Goal: Find specific fact: Find contact information

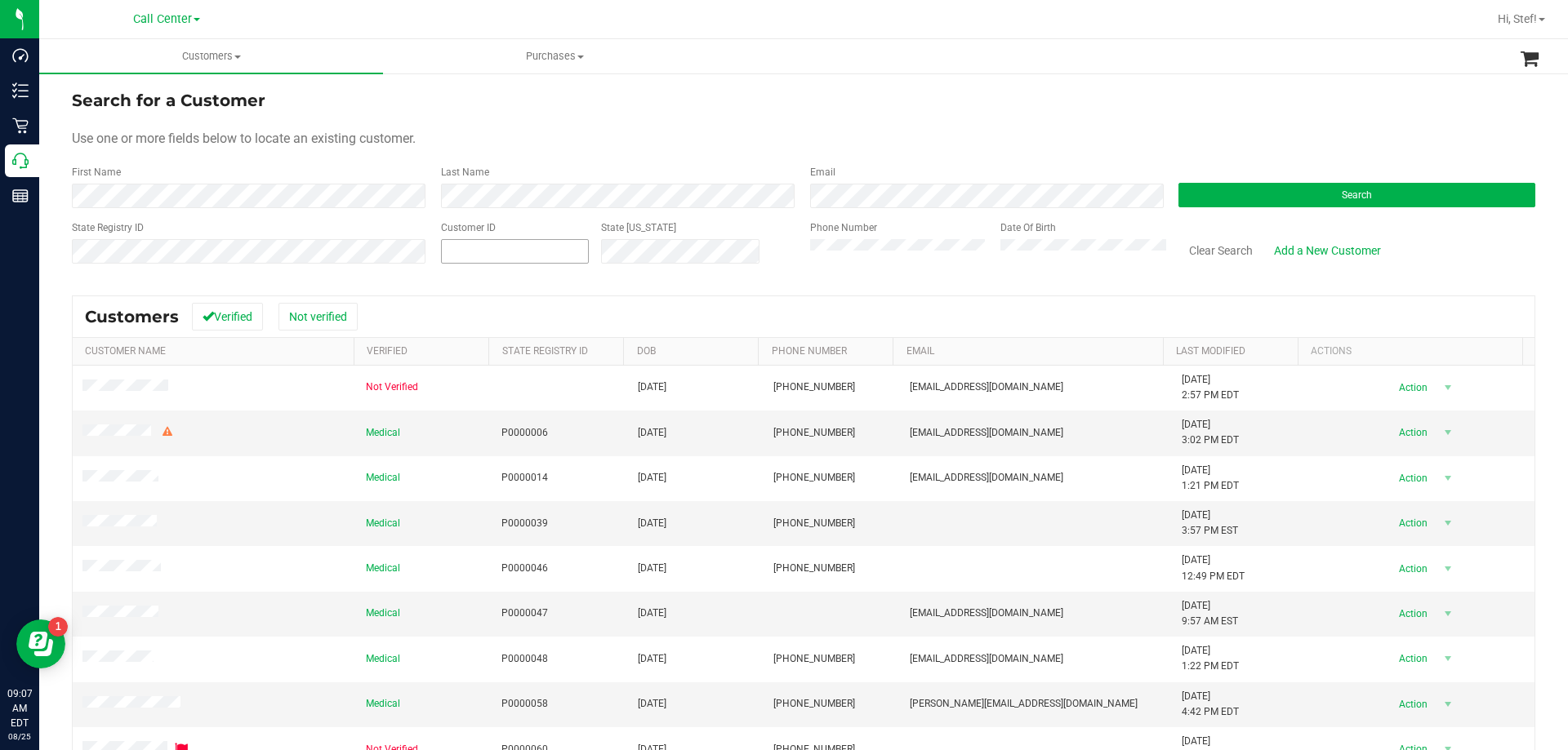
click at [543, 250] on span at bounding box center [515, 251] width 148 height 24
paste input "771214"
type input "771214"
click at [1218, 199] on button "Search" at bounding box center [1357, 194] width 357 height 24
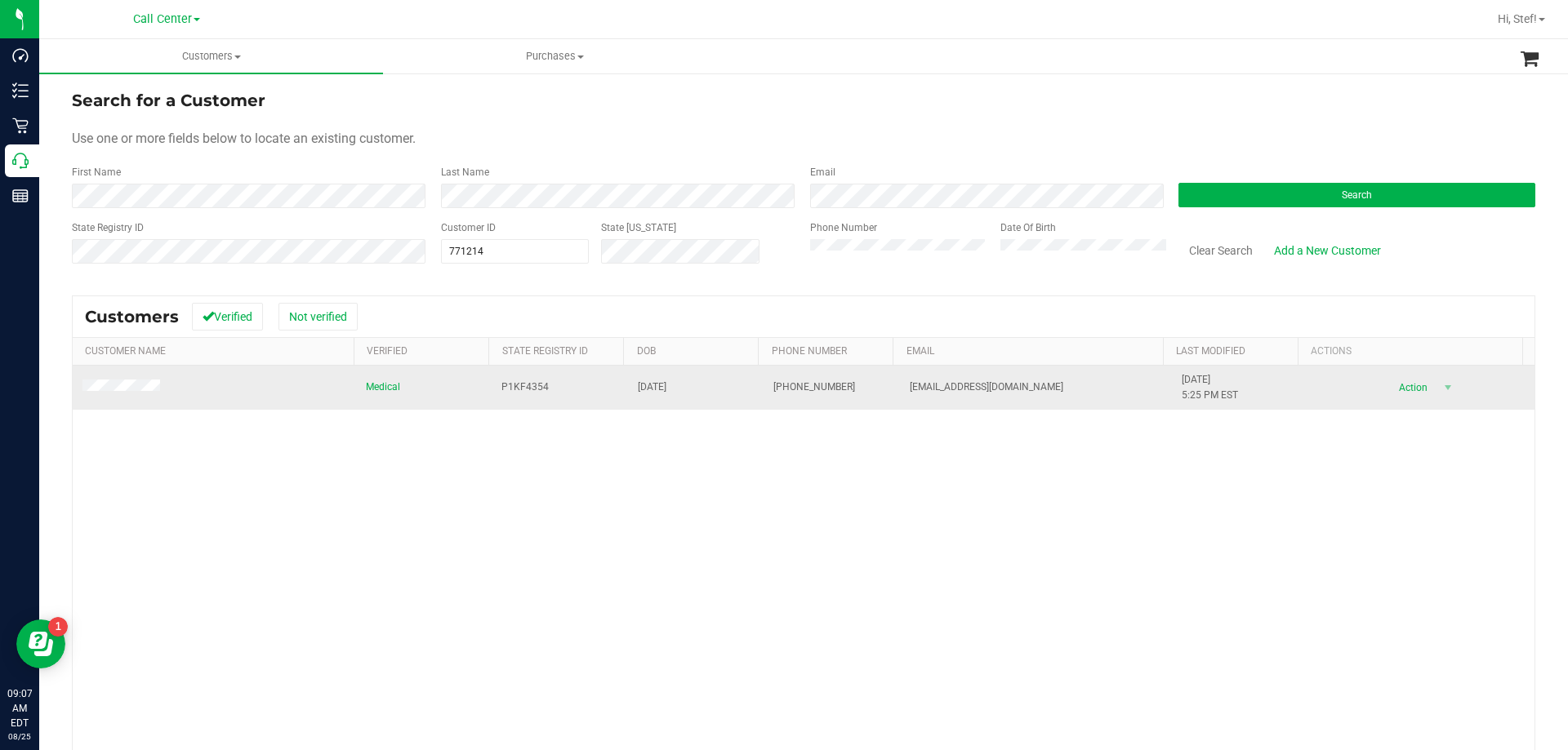
click at [782, 387] on span "[PHONE_NUMBER]" at bounding box center [814, 387] width 82 height 15
copy span "[PHONE_NUMBER]"
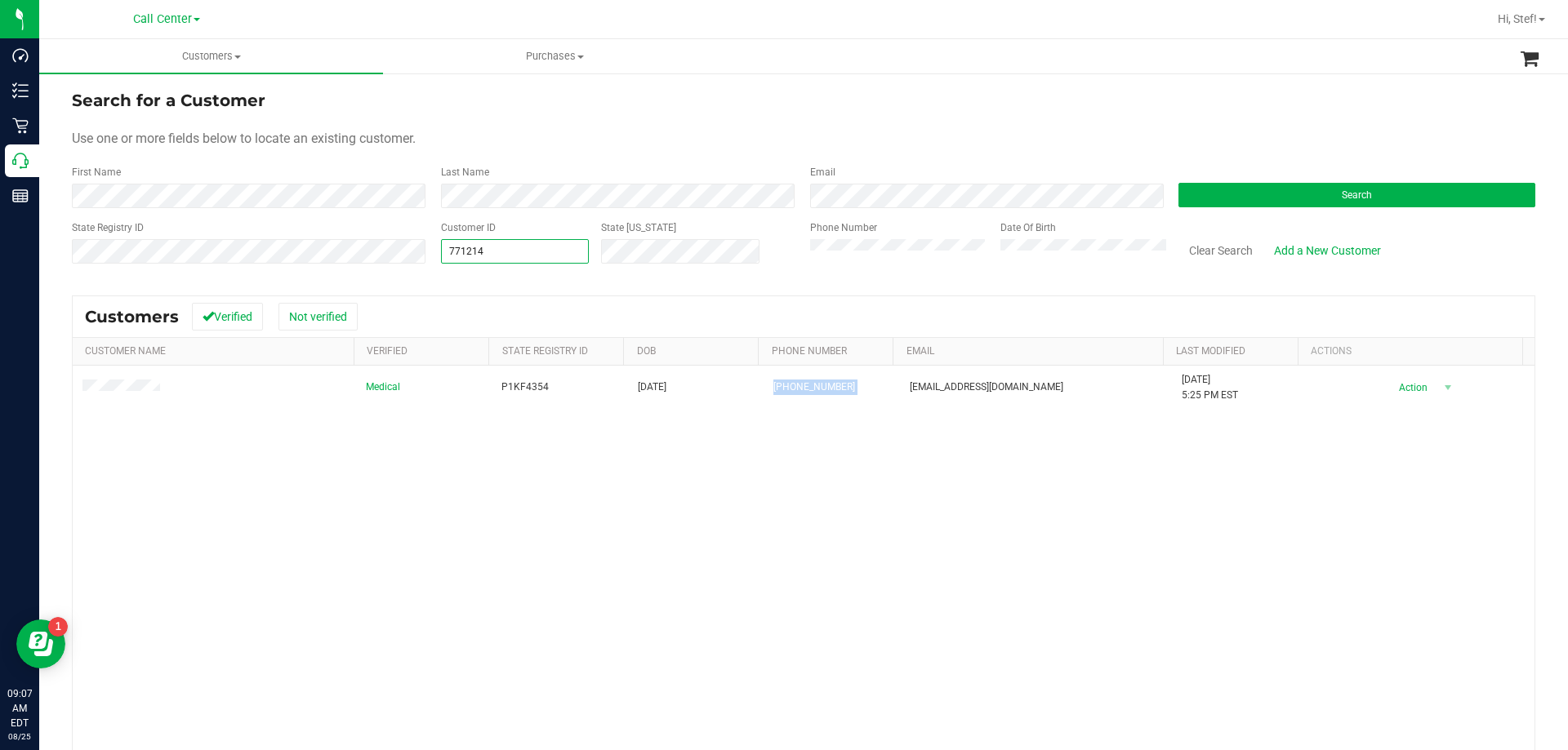
click at [515, 257] on span "771214 771214" at bounding box center [515, 251] width 148 height 24
click at [515, 257] on input "771214" at bounding box center [515, 251] width 146 height 23
click at [1327, 192] on button "Search" at bounding box center [1357, 194] width 357 height 24
